Goal: Information Seeking & Learning: Learn about a topic

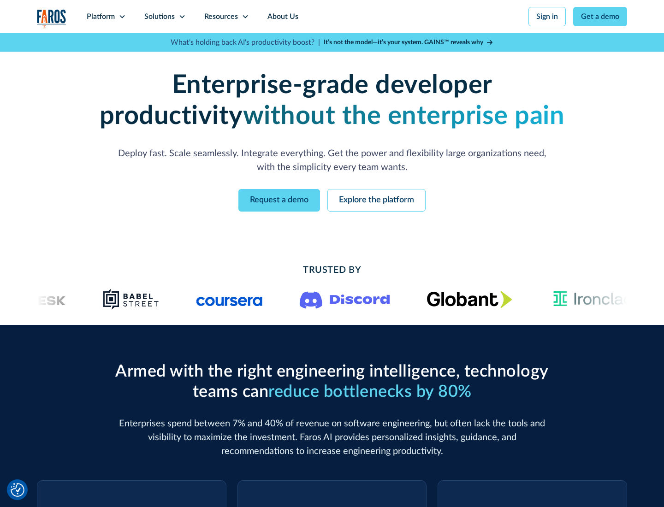
click at [122, 17] on icon at bounding box center [121, 16] width 7 height 7
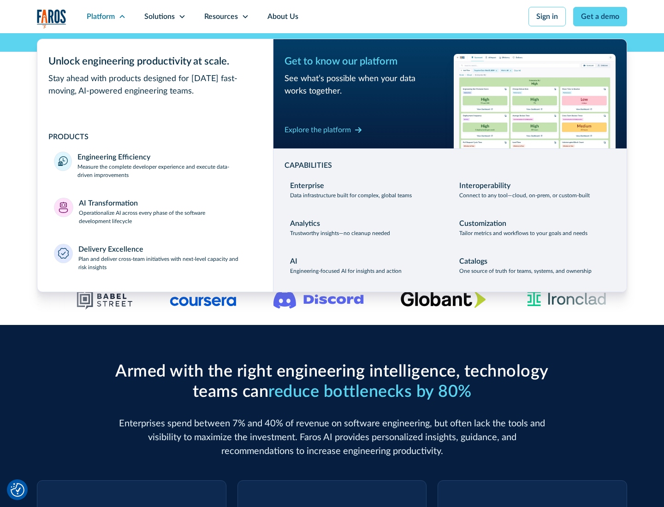
click at [167, 171] on p "Measure the complete developer experience and execute data-driven improvements" at bounding box center [166, 171] width 179 height 17
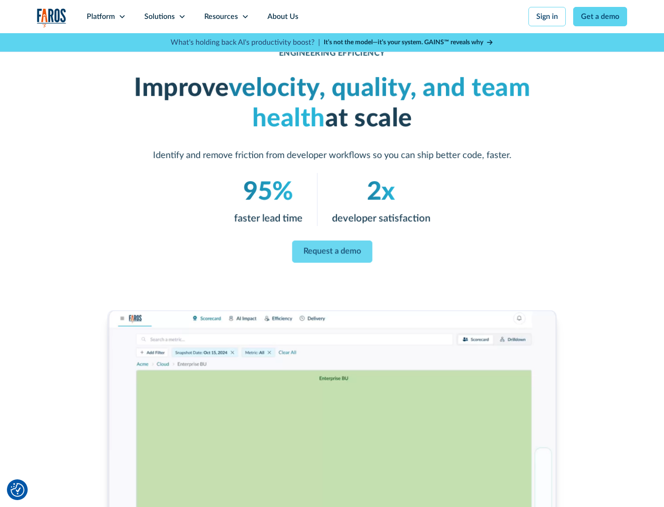
click at [332, 252] on link "Request a demo" at bounding box center [332, 252] width 80 height 22
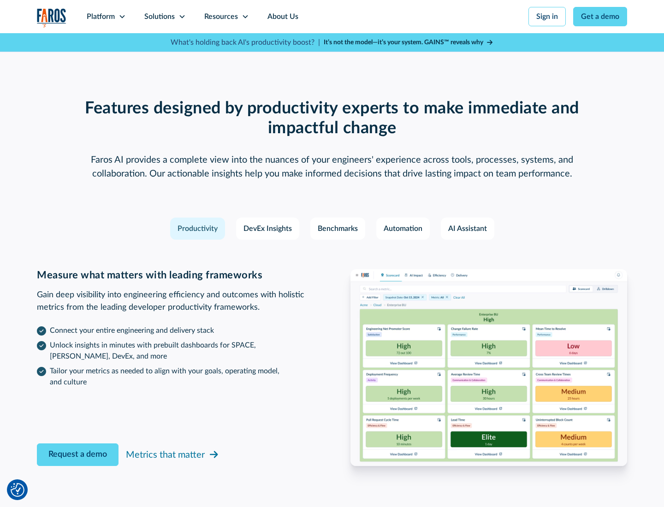
click at [122, 17] on icon at bounding box center [121, 16] width 7 height 7
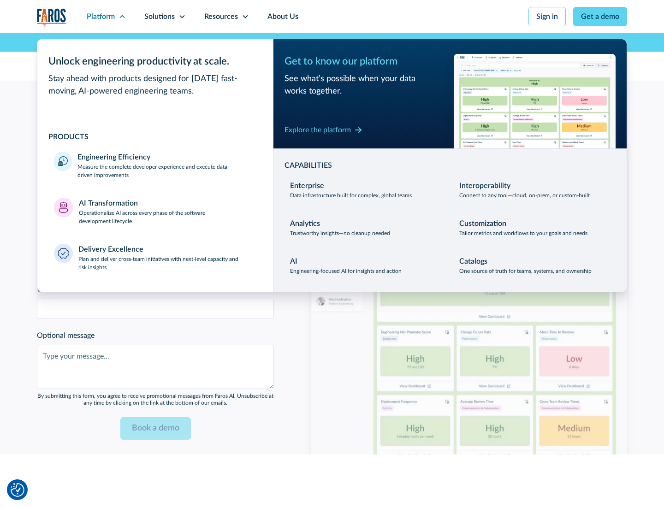
scroll to position [2022, 0]
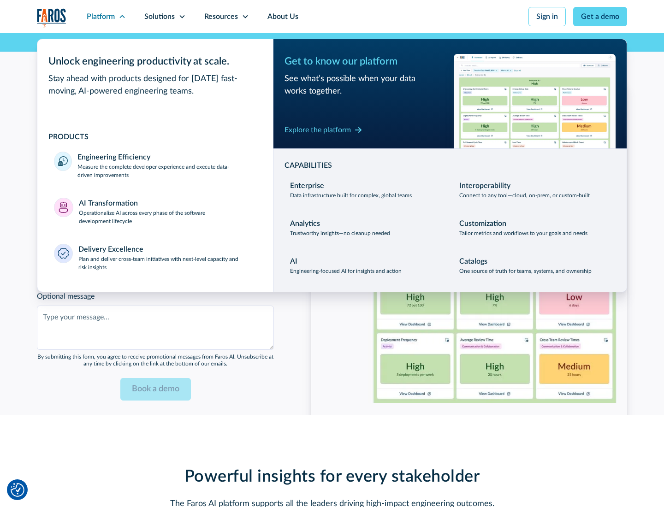
click at [167, 211] on p "Operationalize AI across every phase of the software development lifecycle" at bounding box center [168, 217] width 178 height 17
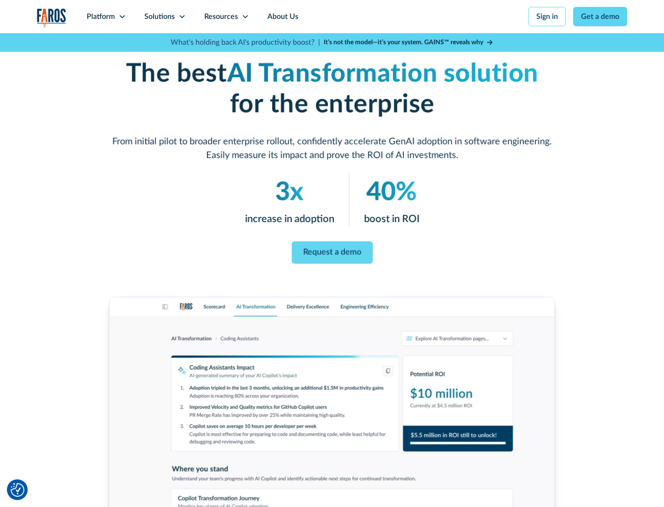
click at [332, 250] on link "Request a demo" at bounding box center [331, 252] width 81 height 23
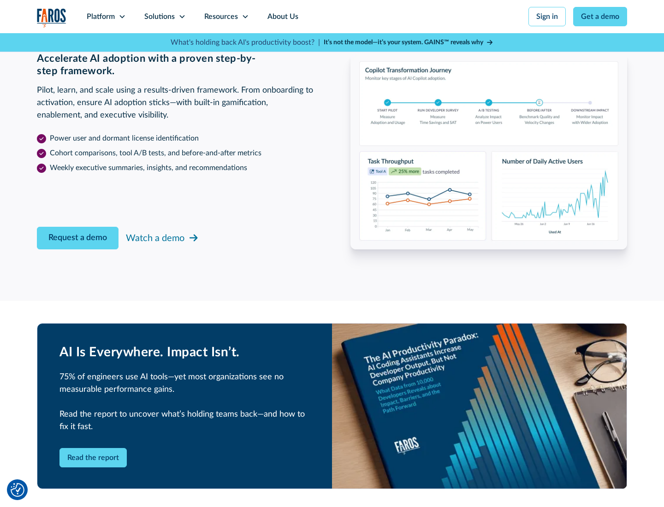
click at [106, 17] on div "Platform" at bounding box center [101, 16] width 28 height 11
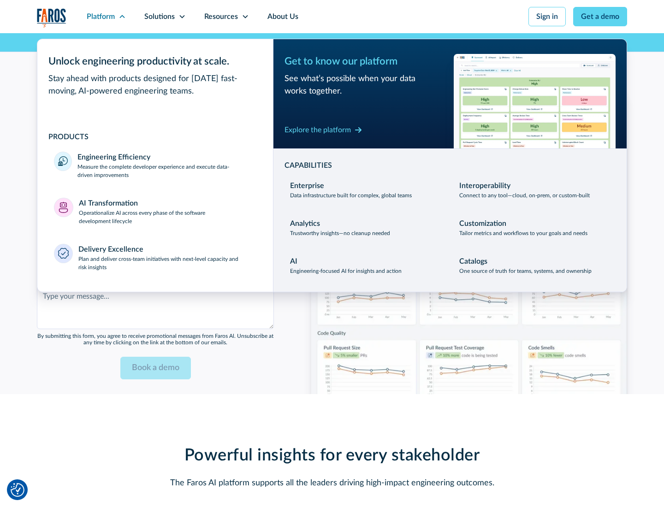
scroll to position [2243, 0]
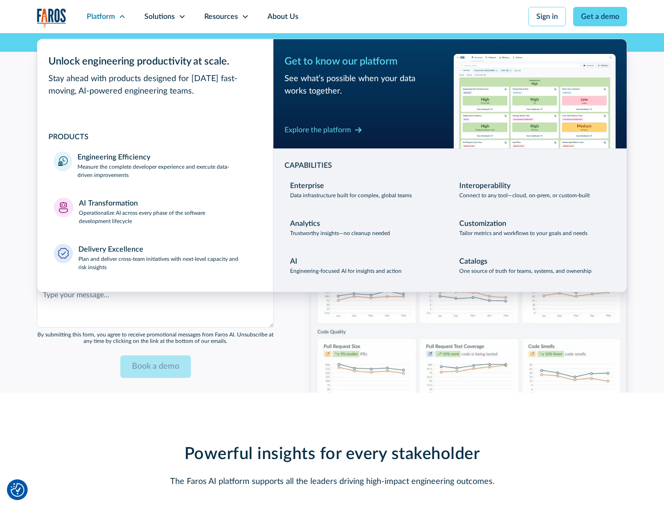
click at [318, 130] on div "Explore the platform" at bounding box center [317, 129] width 66 height 11
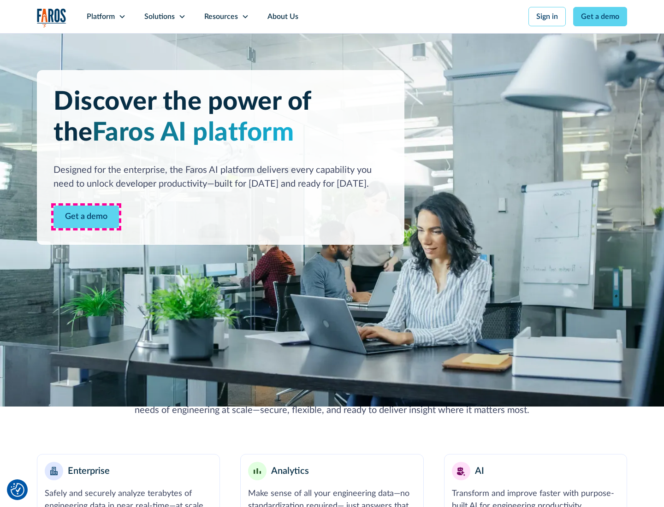
click at [86, 217] on link "Get a demo" at bounding box center [85, 217] width 65 height 23
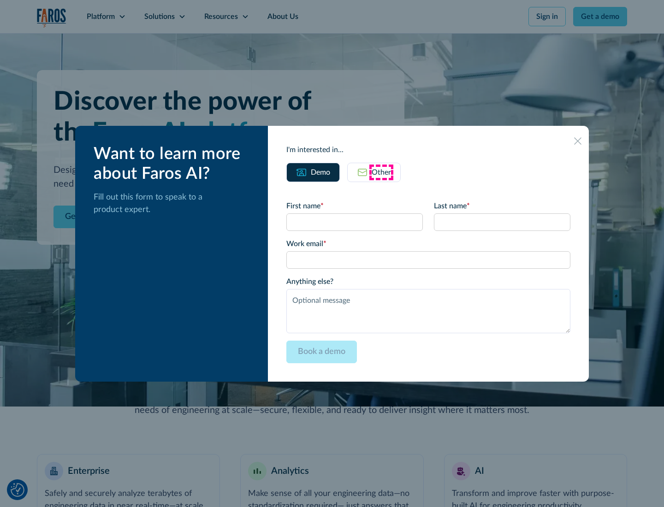
click at [381, 172] on div "Other" at bounding box center [380, 172] width 19 height 11
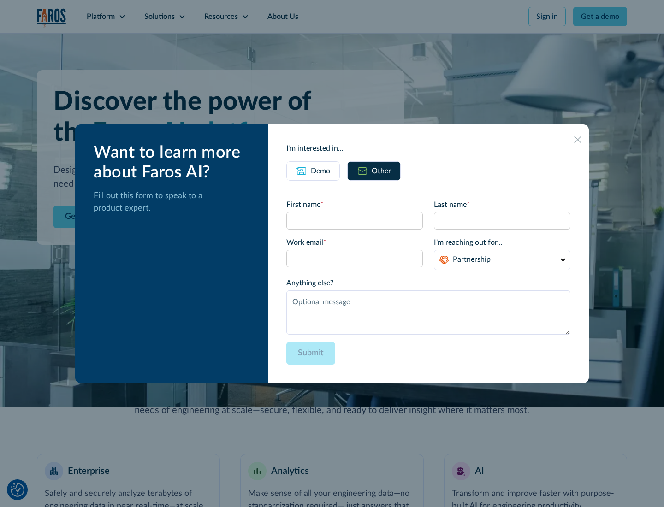
click at [320, 171] on div "Demo" at bounding box center [320, 170] width 19 height 11
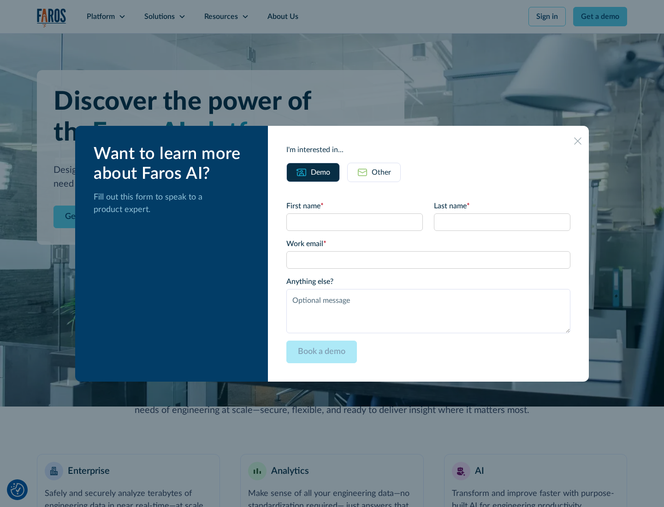
click at [577, 141] on icon at bounding box center [577, 140] width 7 height 7
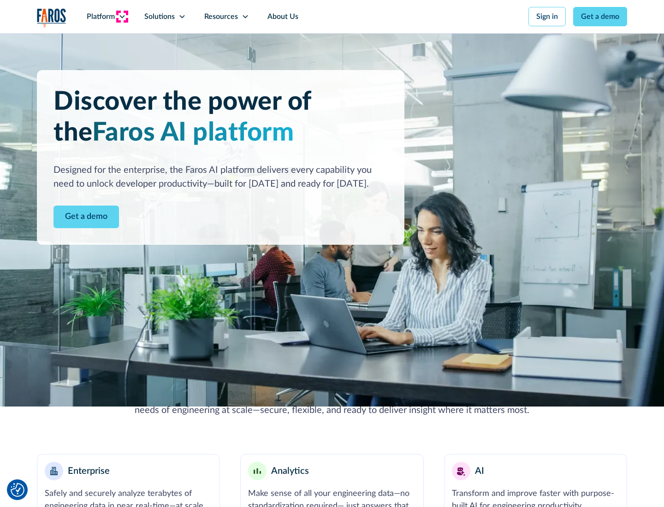
click at [122, 17] on icon at bounding box center [121, 16] width 7 height 7
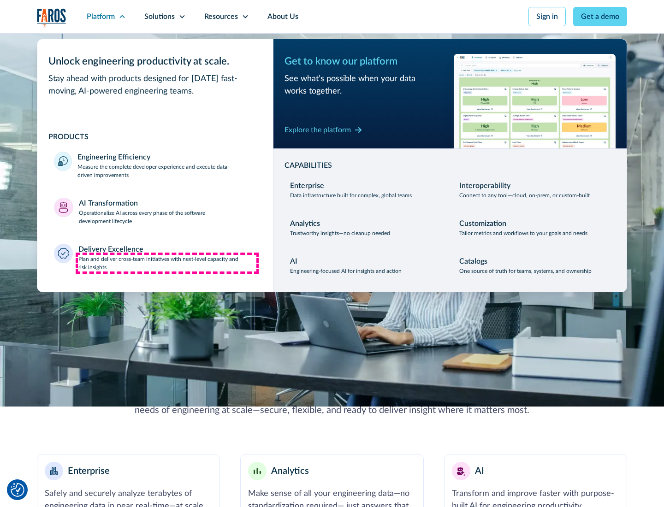
click at [167, 263] on p "Plan and deliver cross-team initiatives with next-level capacity and risk insig…" at bounding box center [167, 263] width 178 height 17
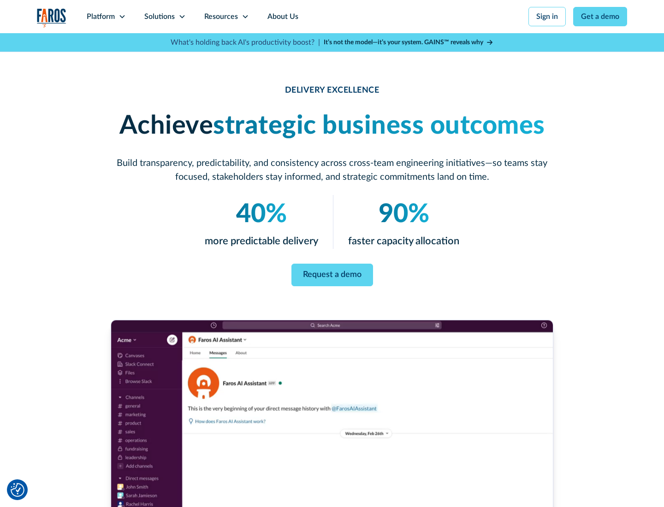
click at [182, 17] on icon at bounding box center [181, 16] width 7 height 7
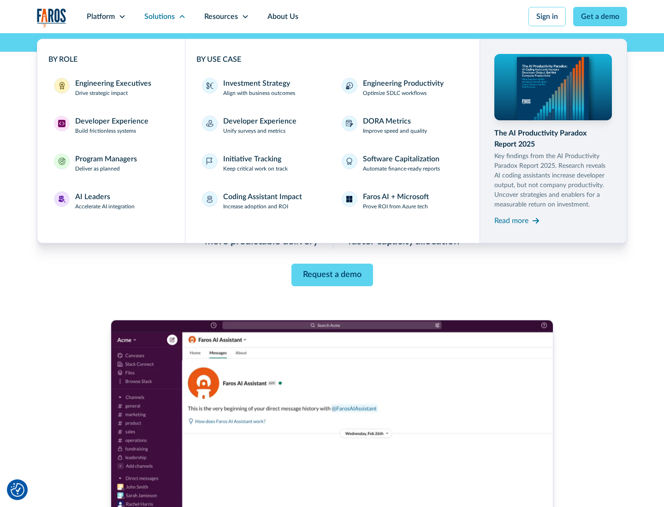
click at [111, 88] on div "Engineering Executives" at bounding box center [113, 83] width 76 height 11
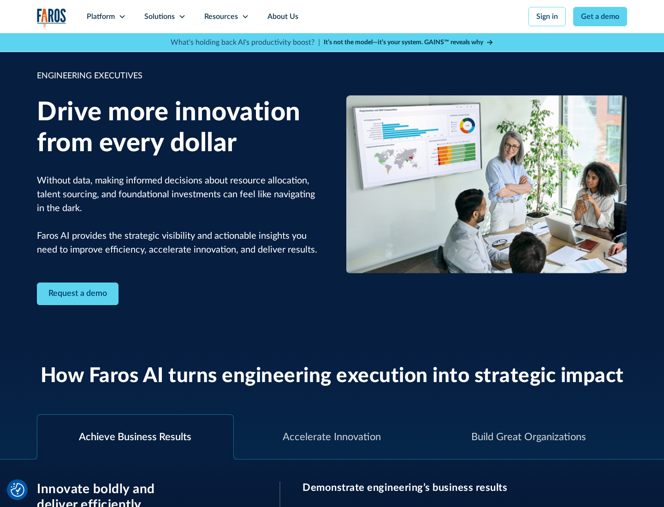
click at [182, 17] on icon at bounding box center [181, 16] width 7 height 7
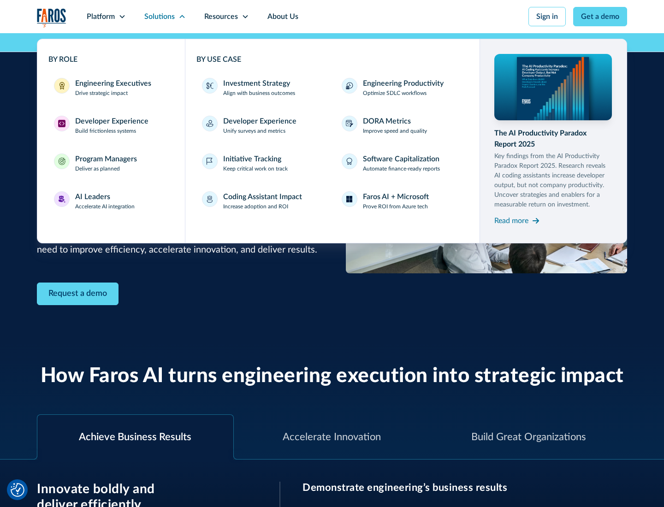
click at [111, 121] on div "Developer Experience" at bounding box center [111, 121] width 73 height 11
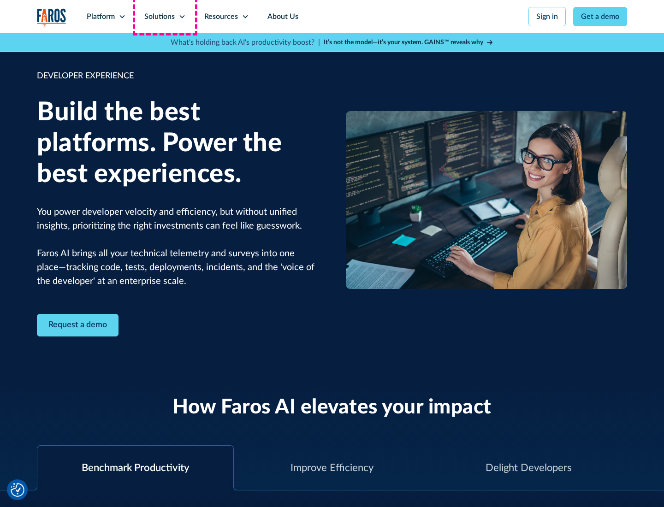
click at [165, 17] on div "Solutions" at bounding box center [159, 16] width 30 height 11
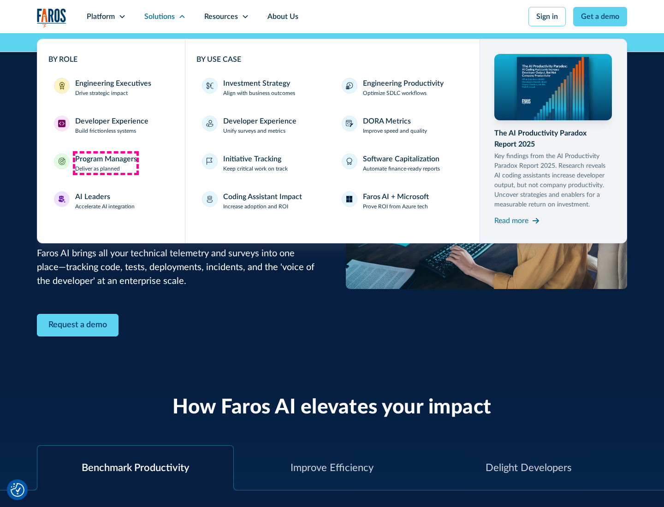
click at [106, 163] on div "Program Managers" at bounding box center [106, 158] width 62 height 11
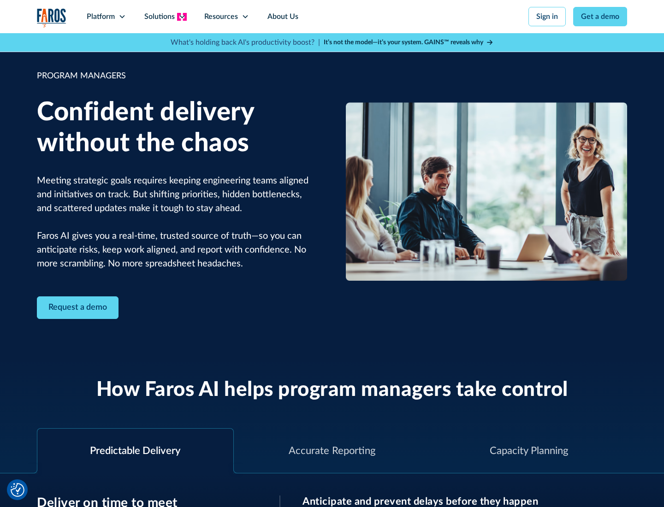
click at [182, 17] on icon at bounding box center [181, 16] width 7 height 7
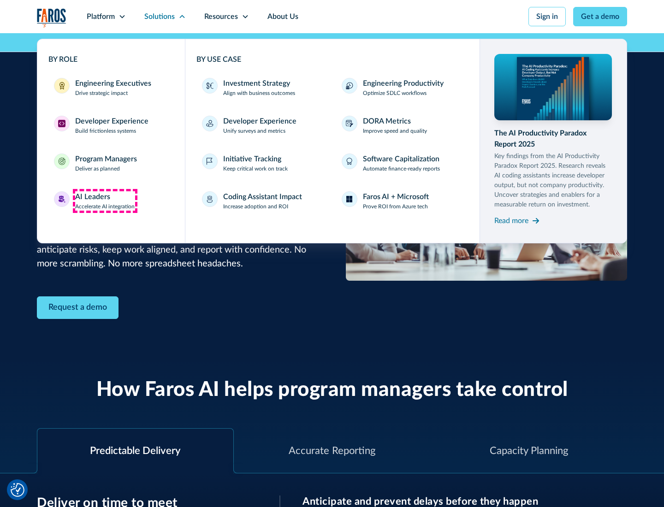
click at [105, 201] on div "AI Leaders" at bounding box center [92, 196] width 35 height 11
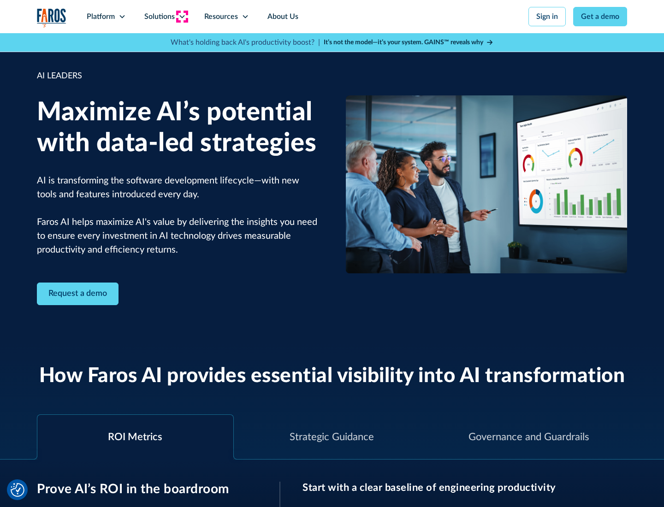
click at [182, 17] on icon at bounding box center [181, 16] width 7 height 7
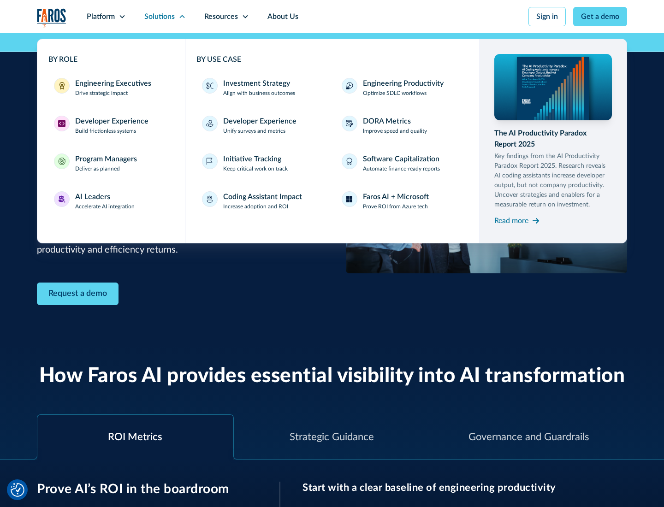
click at [255, 83] on div "Investment Strategy" at bounding box center [256, 83] width 67 height 11
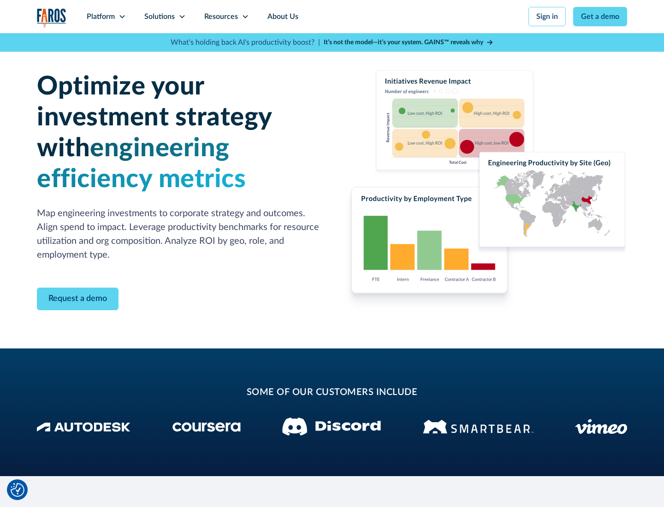
click at [182, 17] on icon at bounding box center [181, 16] width 7 height 7
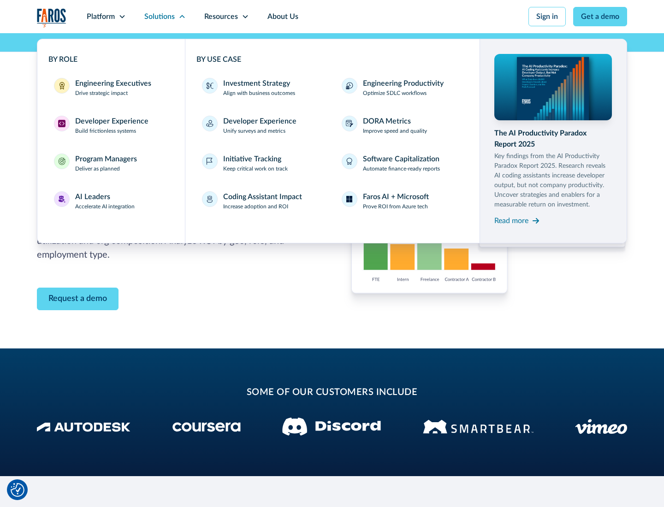
click at [395, 206] on p "Prove ROI from Azure tech" at bounding box center [395, 206] width 65 height 8
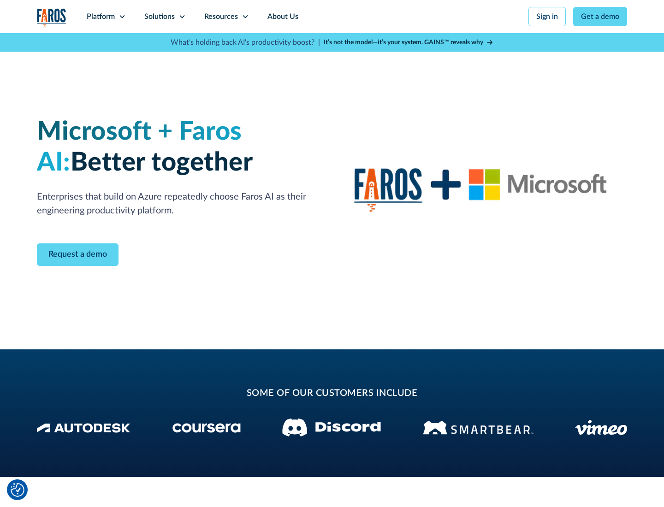
click at [182, 17] on icon at bounding box center [181, 16] width 7 height 7
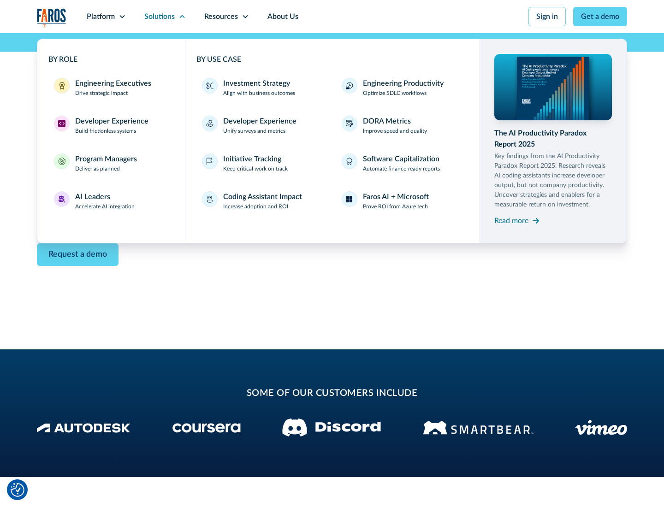
click at [511, 220] on div "Read more" at bounding box center [511, 220] width 34 height 11
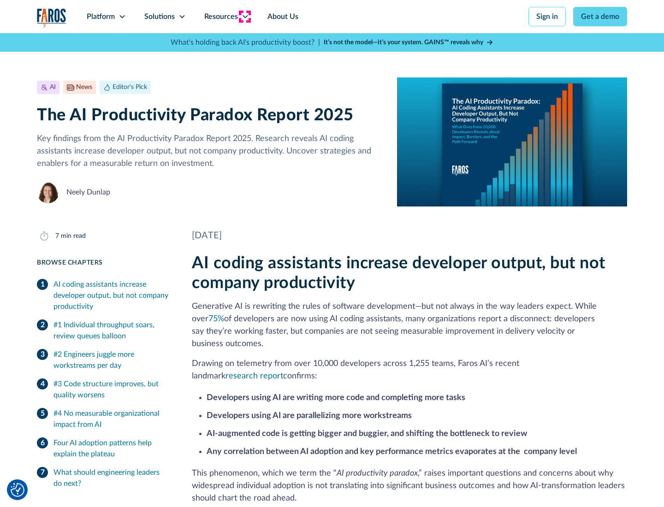
click at [244, 17] on icon at bounding box center [244, 16] width 7 height 7
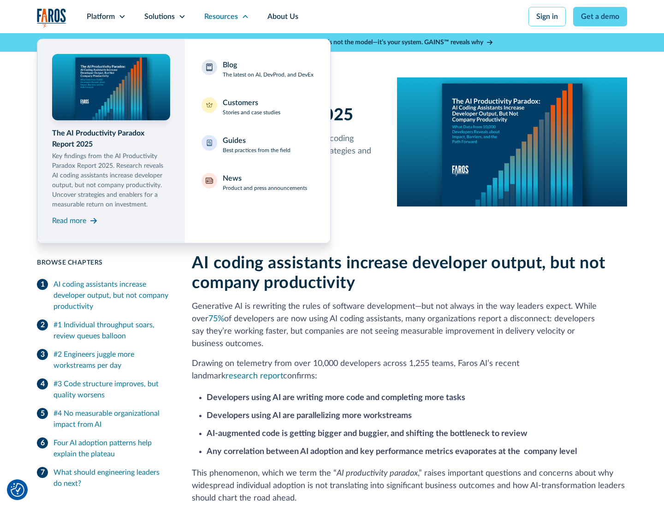
click at [268, 69] on div "Blog The latest on AI, DevProd, and DevEx" at bounding box center [268, 68] width 91 height 19
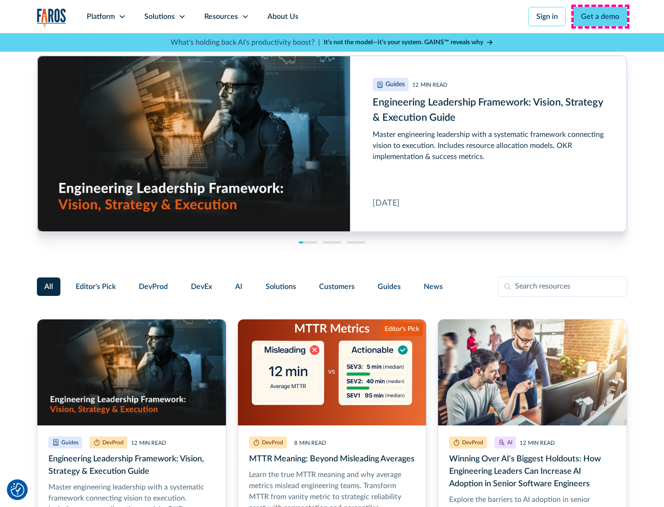
click at [600, 17] on link "Get a demo" at bounding box center [600, 16] width 54 height 19
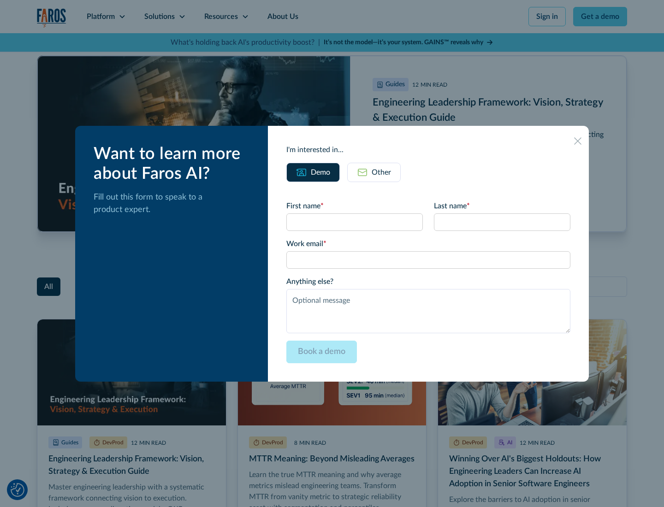
click at [374, 172] on div "Other" at bounding box center [380, 172] width 19 height 11
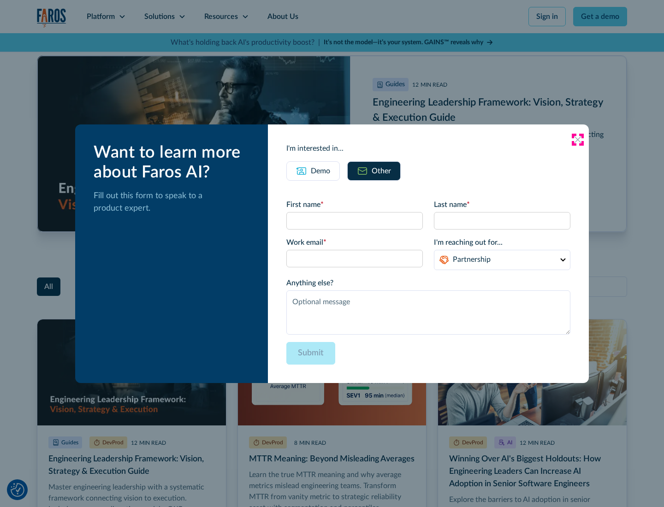
click at [577, 139] on icon at bounding box center [577, 139] width 7 height 7
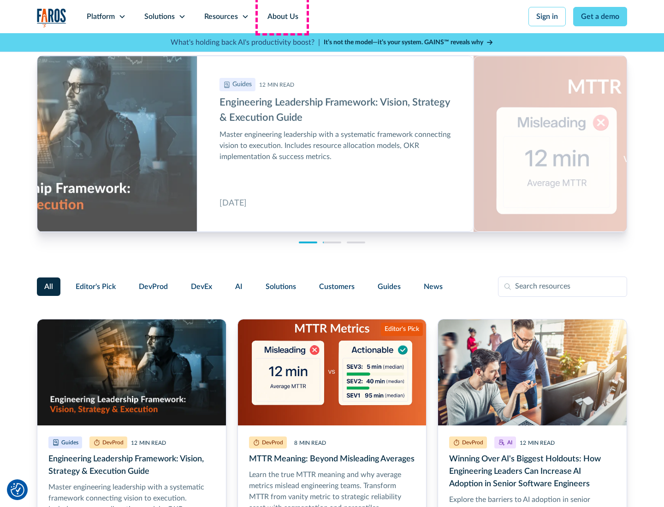
click at [282, 17] on link "About Us" at bounding box center [282, 16] width 49 height 33
